Goal: Complete application form

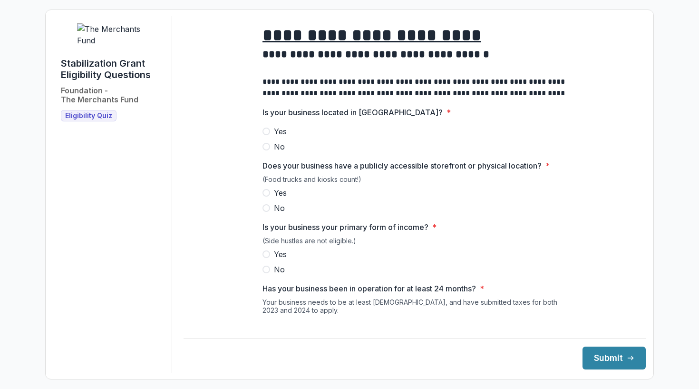
click at [264, 135] on span at bounding box center [267, 131] width 8 height 8
click at [266, 258] on span at bounding box center [267, 254] width 8 height 8
click at [266, 196] on span at bounding box center [267, 193] width 8 height 8
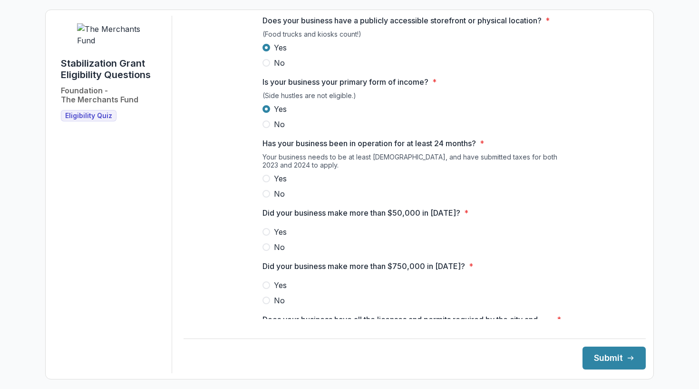
scroll to position [143, 0]
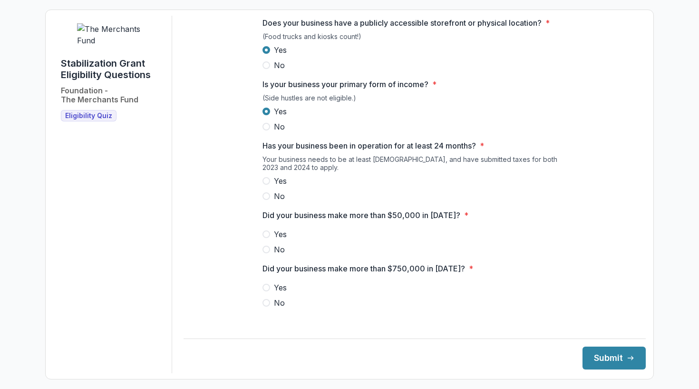
click at [270, 186] on label "Yes" at bounding box center [415, 180] width 304 height 11
click at [267, 238] on span at bounding box center [267, 234] width 8 height 8
click at [267, 306] on span at bounding box center [267, 303] width 8 height 8
click at [603, 359] on button "Submit" at bounding box center [614, 357] width 63 height 23
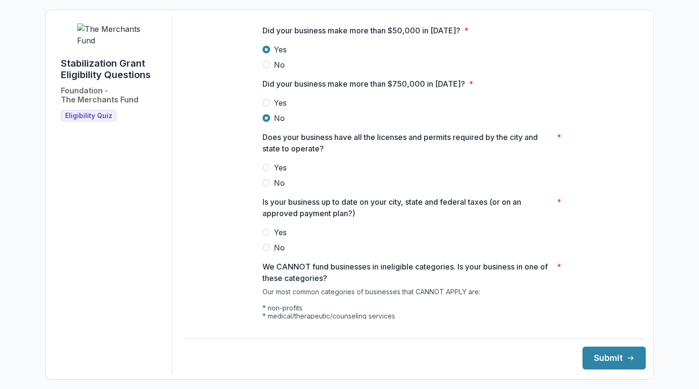
click at [490, 181] on div "Yes No" at bounding box center [415, 175] width 304 height 27
click at [266, 171] on span at bounding box center [267, 168] width 8 height 8
click at [267, 236] on span at bounding box center [267, 232] width 8 height 8
click at [265, 251] on span at bounding box center [267, 248] width 8 height 8
click at [268, 234] on label "Yes" at bounding box center [415, 231] width 304 height 11
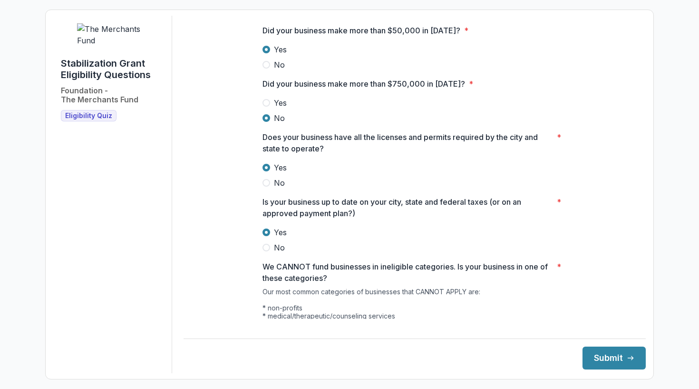
drag, startPoint x: 635, startPoint y: 224, endPoint x: 636, endPoint y: 244, distance: 20.0
click at [636, 244] on main "**********" at bounding box center [415, 167] width 462 height 303
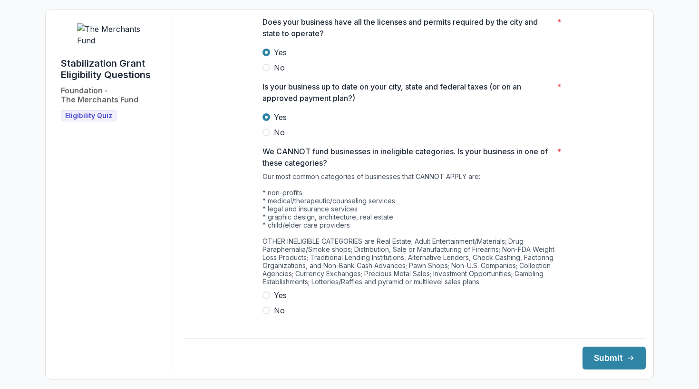
scroll to position [454, 0]
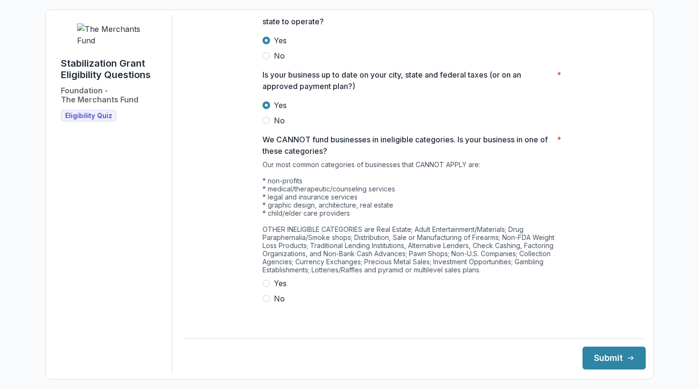
click at [267, 302] on span at bounding box center [267, 298] width 8 height 8
click at [613, 356] on button "Submit" at bounding box center [614, 357] width 63 height 23
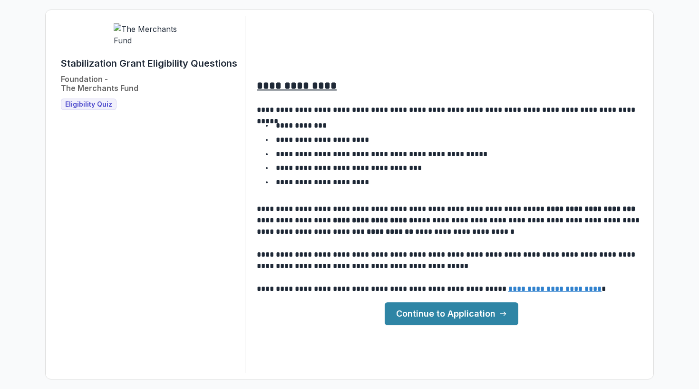
click at [467, 313] on link "Continue to Application" at bounding box center [452, 313] width 134 height 23
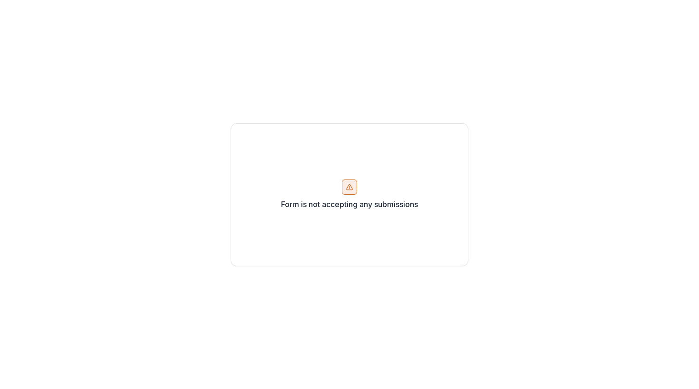
click at [352, 183] on icon at bounding box center [350, 187] width 8 height 8
